Goal: Information Seeking & Learning: Learn about a topic

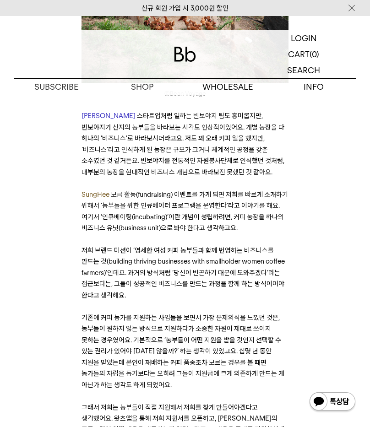
scroll to position [1889, 0]
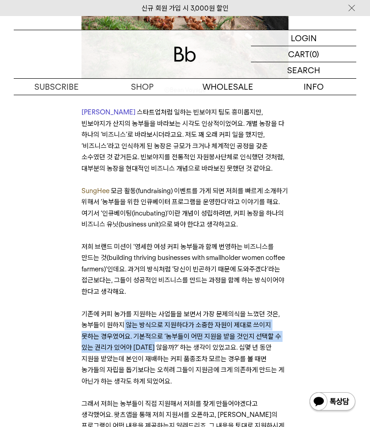
drag, startPoint x: 123, startPoint y: 272, endPoint x: 152, endPoint y: 292, distance: 35.8
click at [152, 310] on span "기존에 커피 농가를 지원하는 사업들을 보면서 가장 문제의식을 느꼈던 것은, 농부들이 원하지 않는 방식으로 지원하다가 소중한 자원이 제대로 쓰이…" at bounding box center [180, 336] width 199 height 53
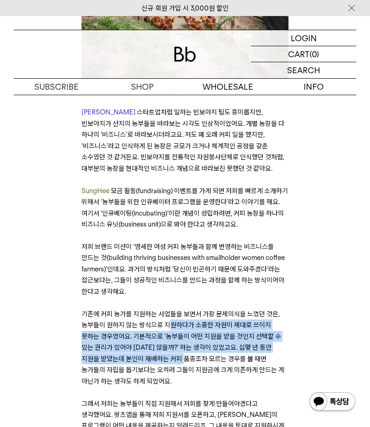
drag, startPoint x: 166, startPoint y: 272, endPoint x: 187, endPoint y: 304, distance: 37.7
click at [187, 310] on span "기존에 커피 농가를 지원하는 사업들을 보면서 가장 문제의식을 느꼈던 것은, 농부들이 원하지 않는 방식으로 지원하다가 소중한 자원이 제대로 쓰이…" at bounding box center [180, 336] width 199 height 53
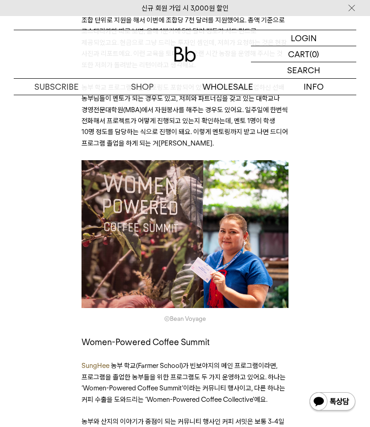
scroll to position [3431, 0]
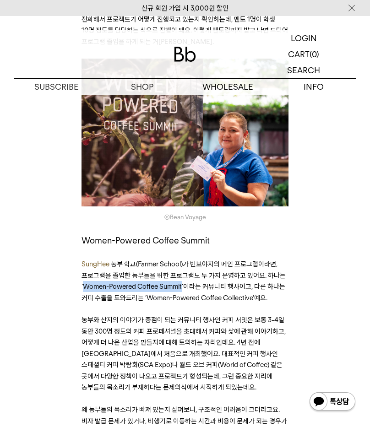
drag, startPoint x: 183, startPoint y: 197, endPoint x: 85, endPoint y: 195, distance: 98.8
click at [85, 260] on span "농부 학교(Farmer School)가 빈보야지의 메인 프로그램이라면, 프로그램을 졸업한 농부들을 위한 프로그램도 두 가지 운영하고 있어요. …" at bounding box center [183, 281] width 204 height 42
copy span "Women-Powered Coffee Summit"
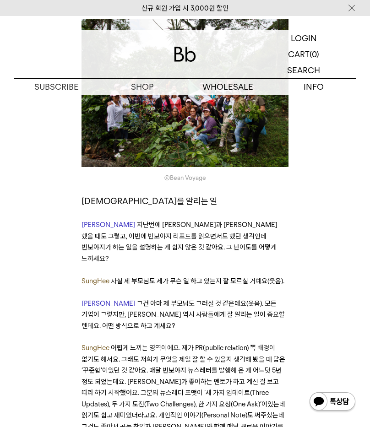
scroll to position [4416, 0]
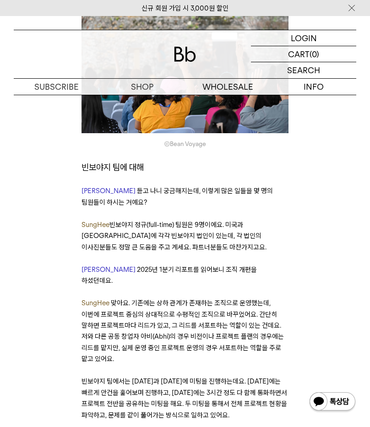
click at [232, 297] on p "SungHee 맞아요. 기존에는 상하 관계가 존재하는 조직으로 운영했는데, 이번에 프로젝트 중심의 상대적으로 수평적인 조직으로 바꾸었어요. 간…" at bounding box center [184, 330] width 207 height 67
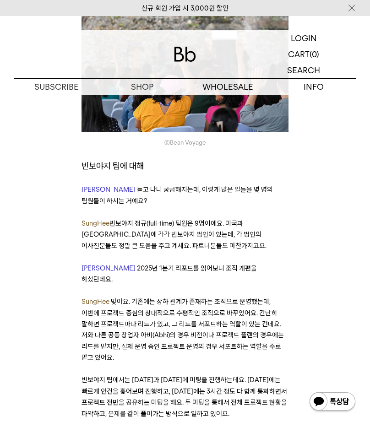
click at [232, 296] on p "SungHee 맞아요. 기존에는 상하 관계가 존재하는 조직으로 운영했는데, 이번에 프로젝트 중심의 상대적으로 수평적인 조직으로 바꾸었어요. 간…" at bounding box center [184, 329] width 207 height 67
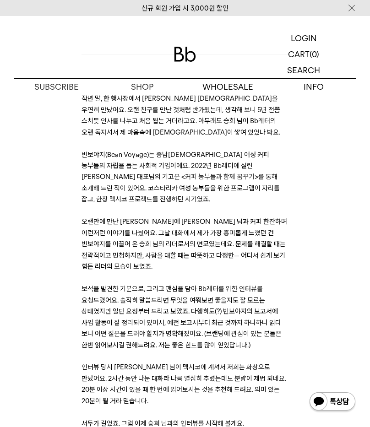
scroll to position [753, 0]
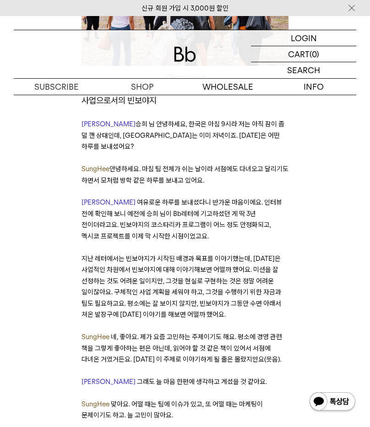
click at [248, 253] on p "지난 레터에서는 빈보야지가 시작된 배경과 목표를 이야기했는데, 오늘은 사업적인 차원에서 빈보야지에 대해 이야기해보면 어떨까 했어요. 미션을 잘…" at bounding box center [184, 286] width 207 height 67
click at [256, 254] on span "지난 레터에서는 빈보야지가 시작된 배경과 목표를 이야기했는데, 오늘은 사업적인 차원에서 빈보야지에 대해 이야기해보면 어떨까 했어요. 미션을 잘…" at bounding box center [180, 286] width 199 height 64
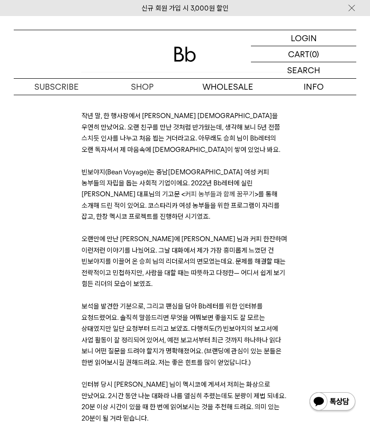
scroll to position [172, 0]
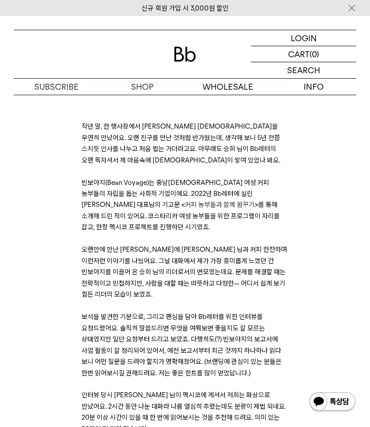
click at [119, 196] on span "빈보야지(Bean Voyage)는 중남미 여성 커피 농부들의 자립을 돕는 사회적 기업이에요. 2022년 Bb레터에 실린 탁승희 대표님의 기고문…" at bounding box center [175, 193] width 188 height 31
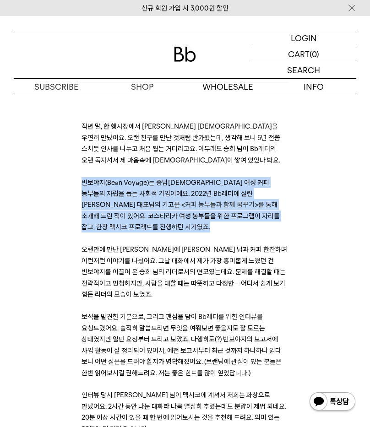
drag, startPoint x: 82, startPoint y: 182, endPoint x: 264, endPoint y: 217, distance: 185.2
copy p "빈보야지(Bean Voyage)는 중남미 여성 커피 농부들의 자립을 돕는 사회적 기업이에요. 2022년 Bb레터에 실린 탁승희 대표님의 기고문…"
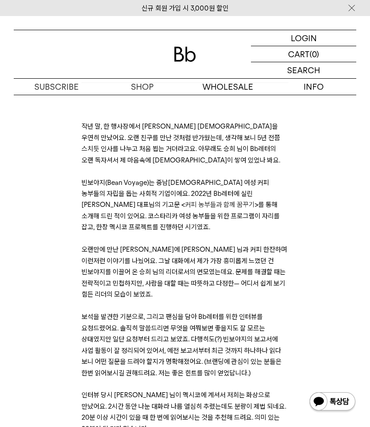
click at [237, 249] on span "오랜만에 만난 김에 승희 님과 커피 한잔하며 이런저런 이야기를 나눴어요. 그날 대화에서 제가 가장 흥미롭게 느꼈던 건 빈보야지를 이끌어 온 승…" at bounding box center [183, 271] width 205 height 53
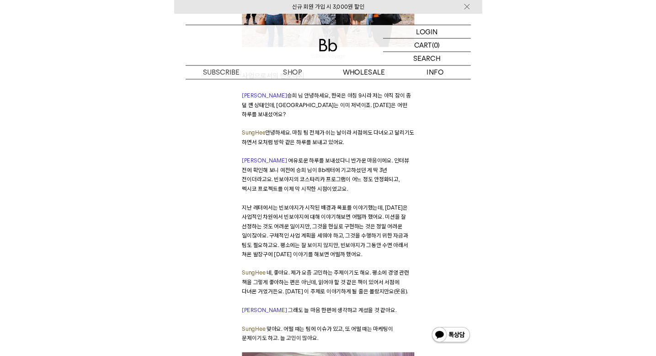
scroll to position [742, 0]
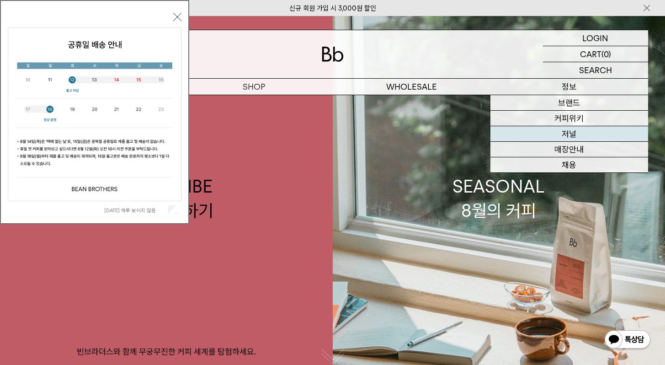
click at [571, 129] on link "저널" at bounding box center [570, 134] width 158 height 16
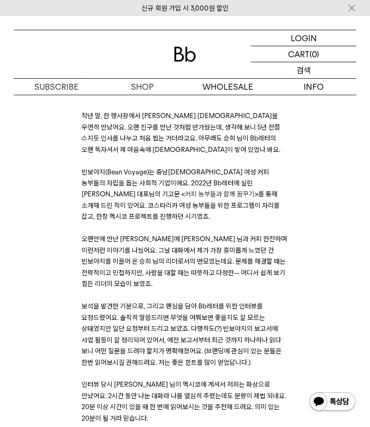
click at [297, 72] on p "검색" at bounding box center [303, 70] width 15 height 16
click at [297, 71] on input "text" at bounding box center [303, 70] width 105 height 16
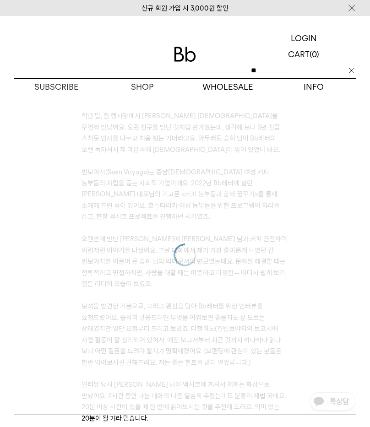
type input "*"
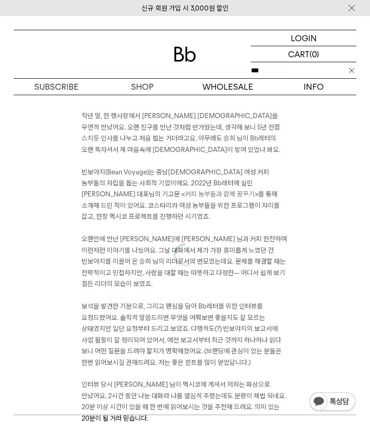
type input "***"
click input "**" at bounding box center [0, 0] width 0 height 0
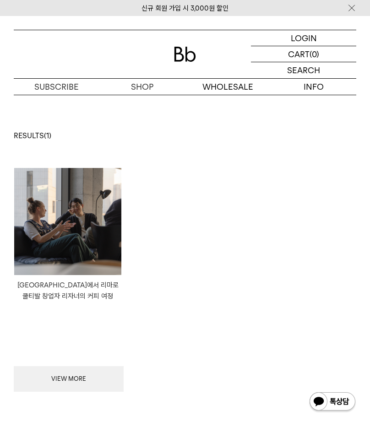
click at [0, 0] on img at bounding box center [0, 0] width 0 height 0
